Goal: Task Accomplishment & Management: Manage account settings

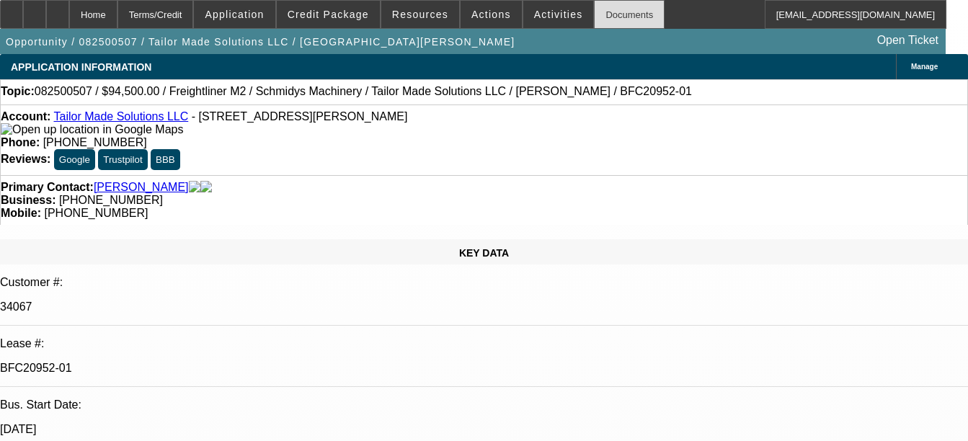
select select "0.1"
select select "0"
select select "0.1"
select select "0"
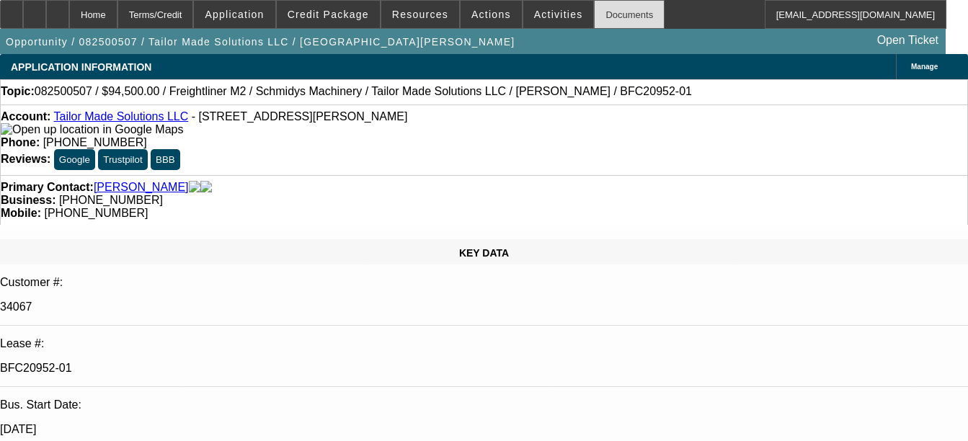
select select "0"
select select "0.1"
select select "0"
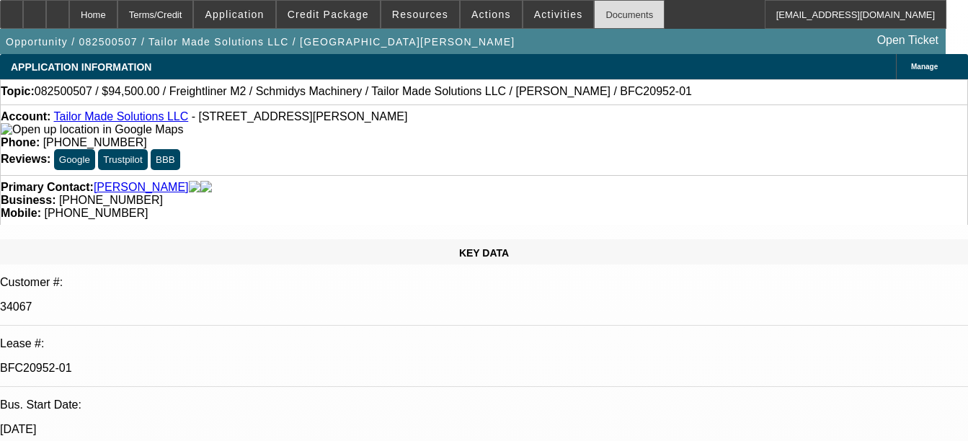
select select "0"
select select "1"
select select "2"
select select "6"
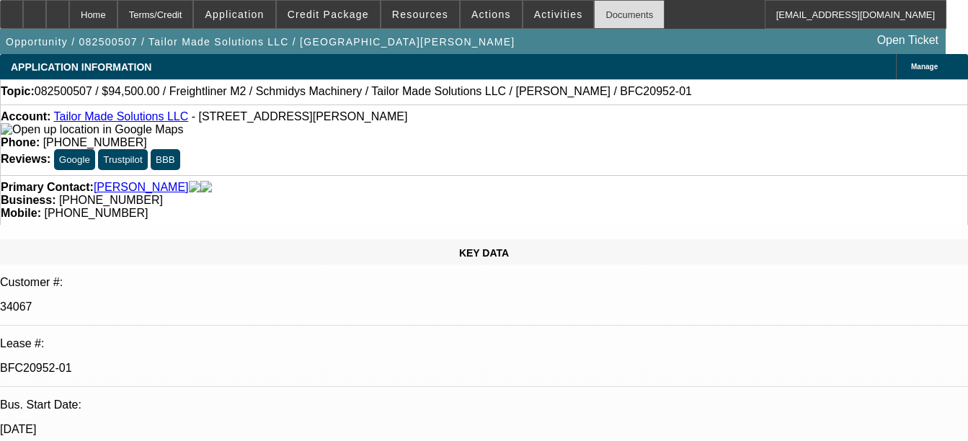
select select "1"
select select "2"
select select "6"
select select "1"
select select "2"
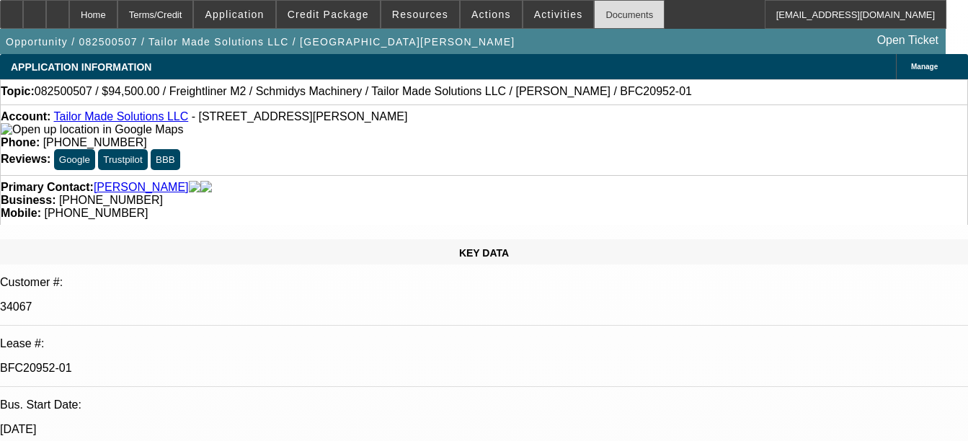
select select "6"
select select "1"
select select "6"
click at [602, 12] on div "Documents" at bounding box center [629, 14] width 71 height 29
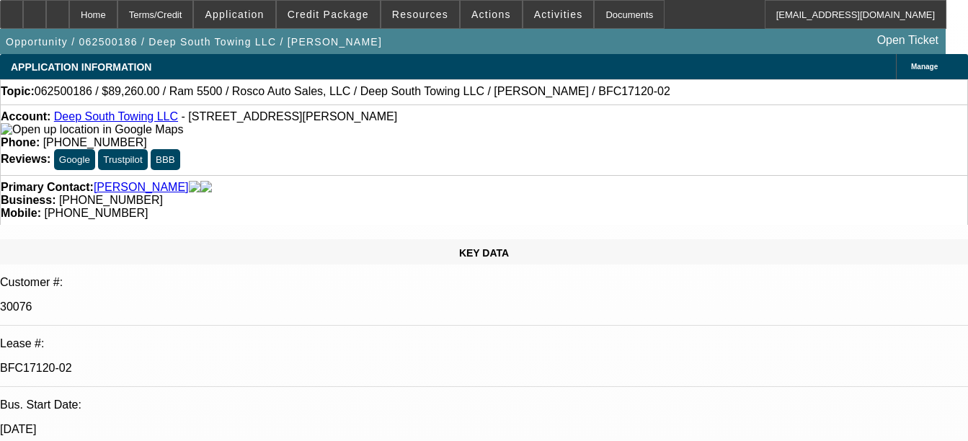
select select "0"
select select "2"
select select "0"
select select "2"
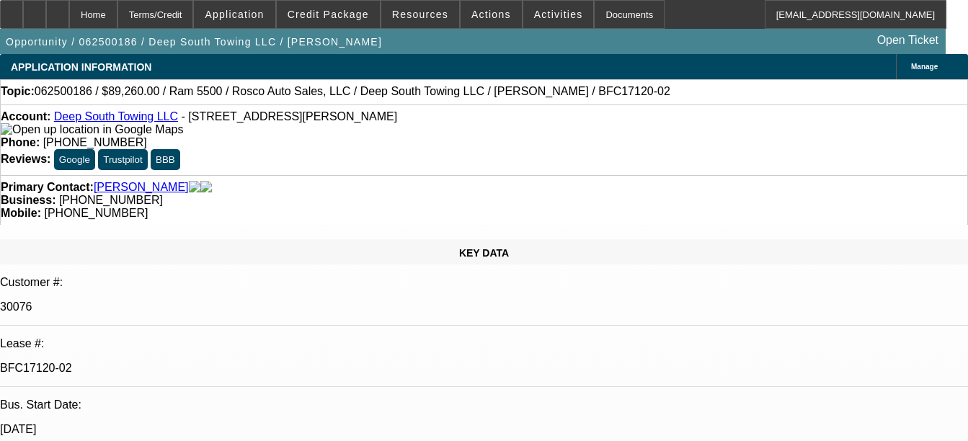
select select "0"
select select "2"
select select "0"
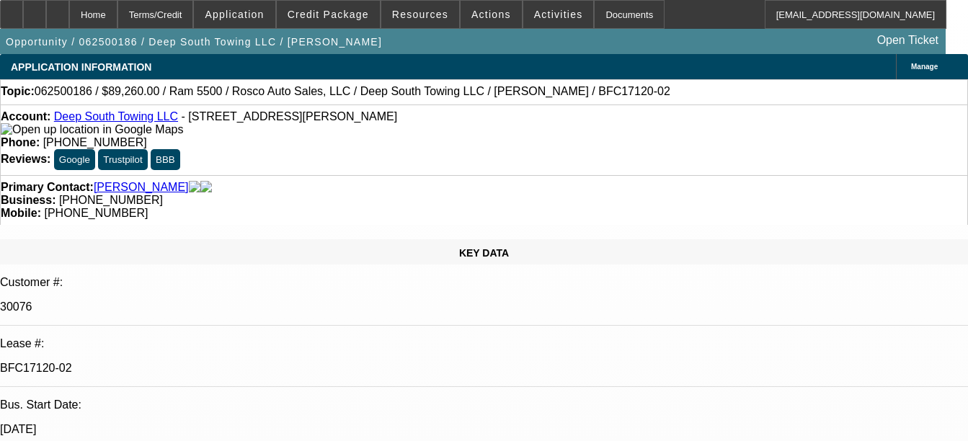
select select "2"
select select "0"
select select "1"
select select "2"
select select "6"
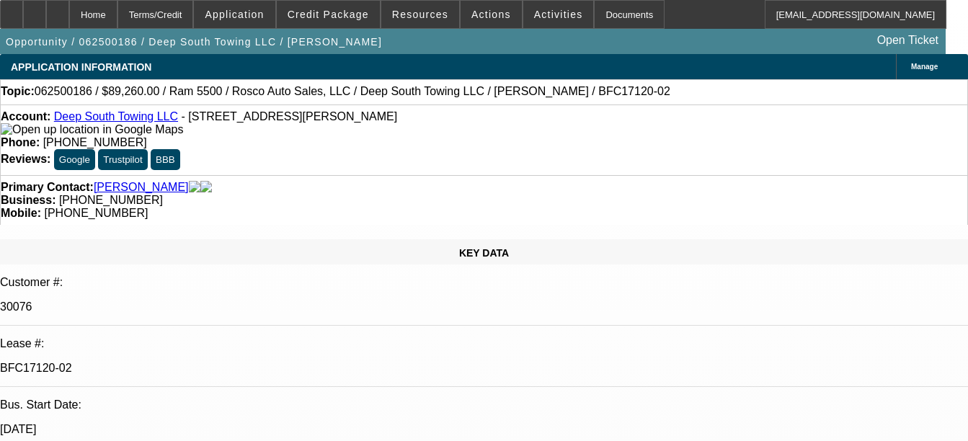
select select "1"
select select "2"
select select "6"
select select "1"
select select "2"
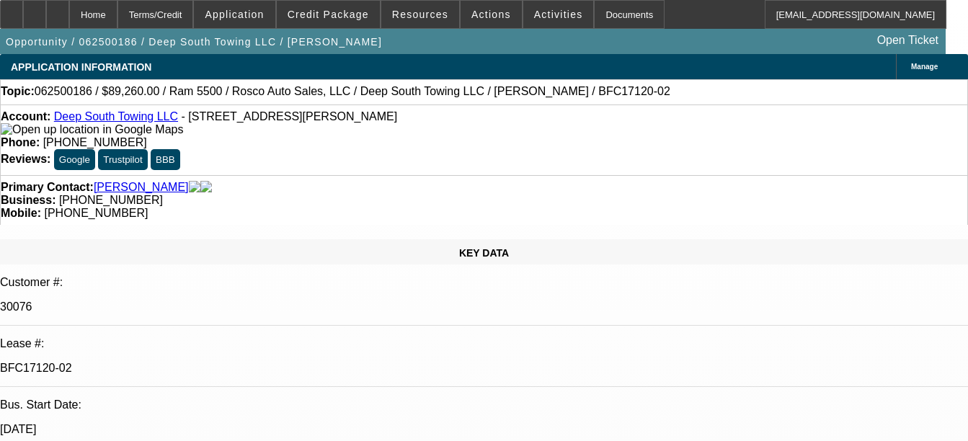
select select "6"
select select "1"
select select "2"
select select "6"
click at [611, 11] on div "Documents" at bounding box center [629, 14] width 71 height 29
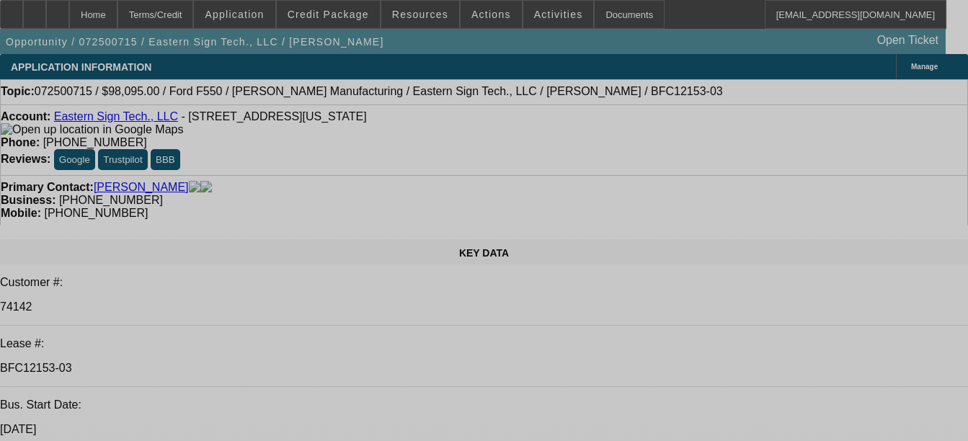
select select "0"
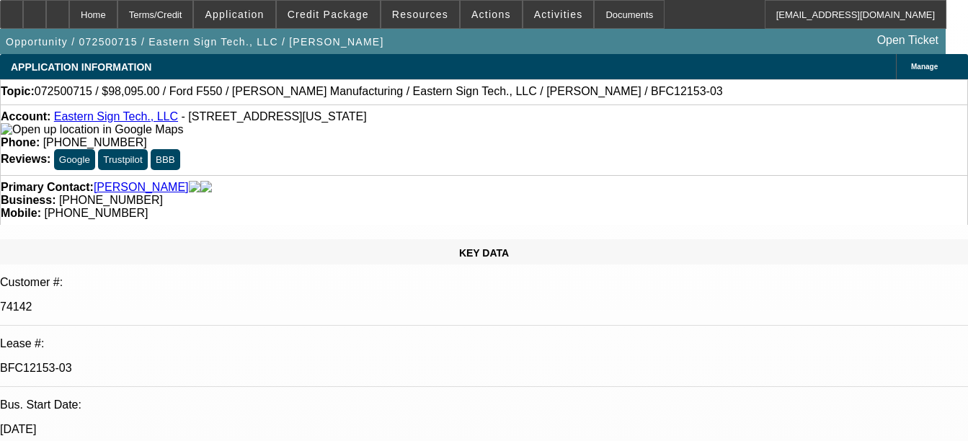
select select "0"
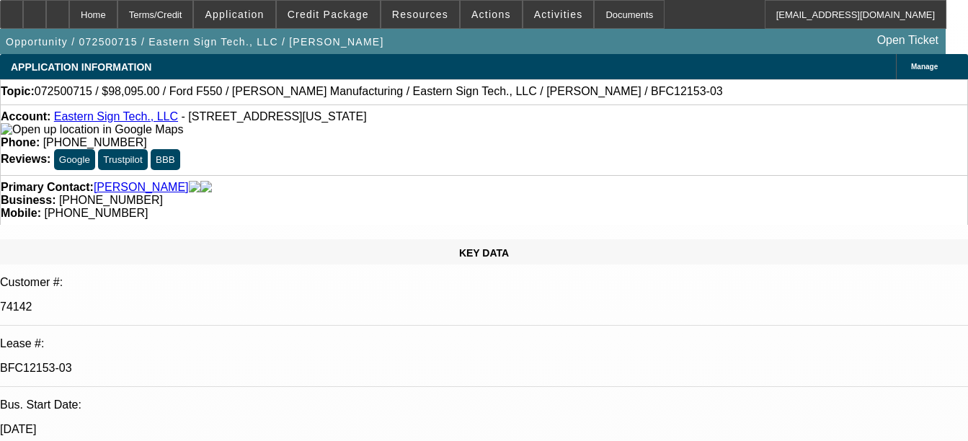
select select "1"
select select "6"
select select "1"
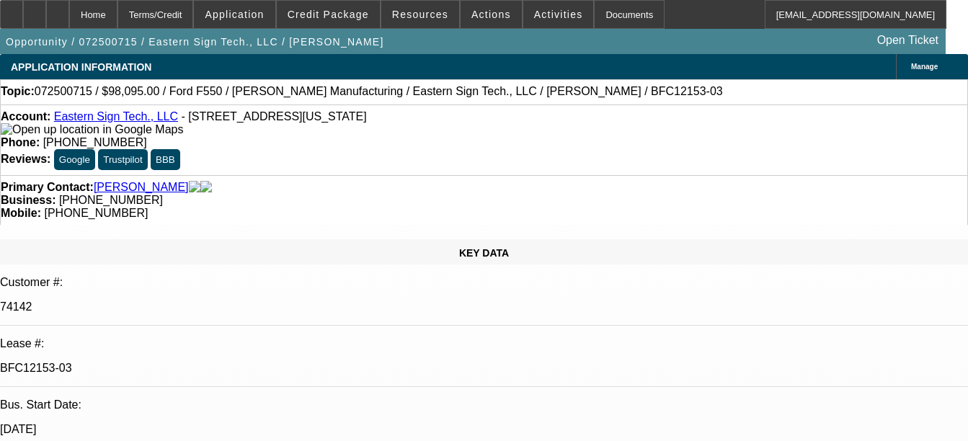
select select "6"
click at [627, 14] on div "Documents" at bounding box center [629, 14] width 71 height 29
